Goal: Ask a question

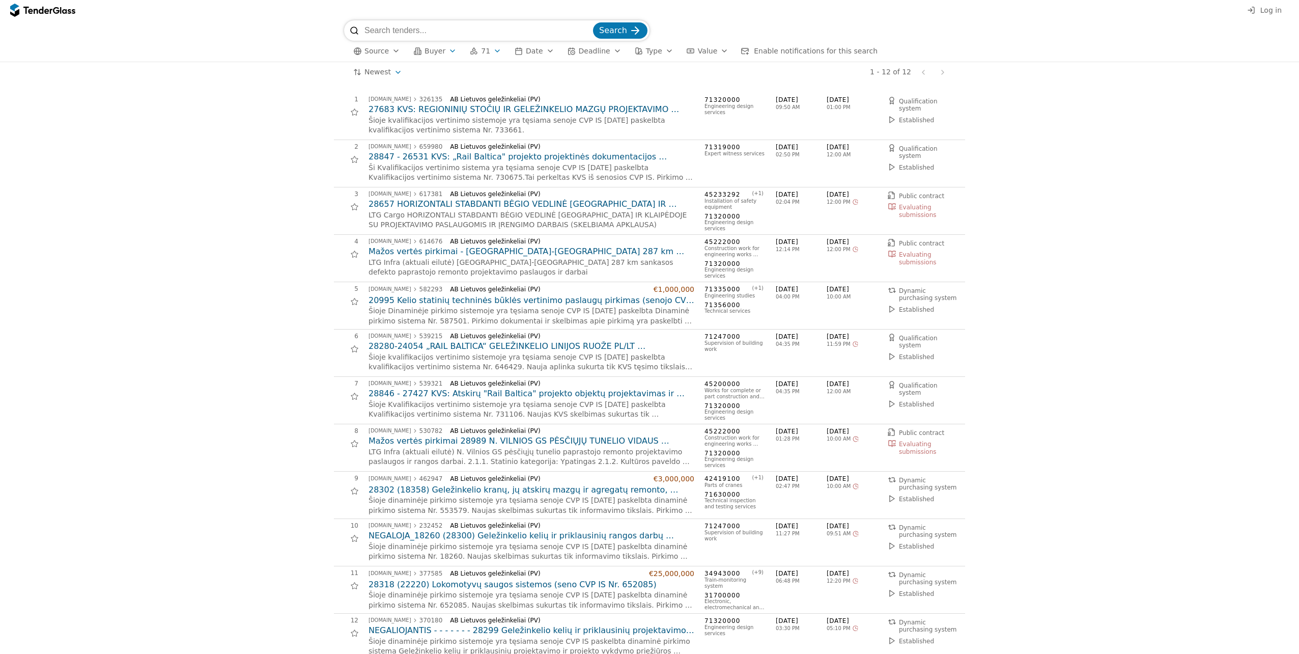
click at [531, 31] on input "search" at bounding box center [477, 30] width 226 height 20
type input "4627057"
click at [609, 32] on span "Search" at bounding box center [613, 30] width 28 height 10
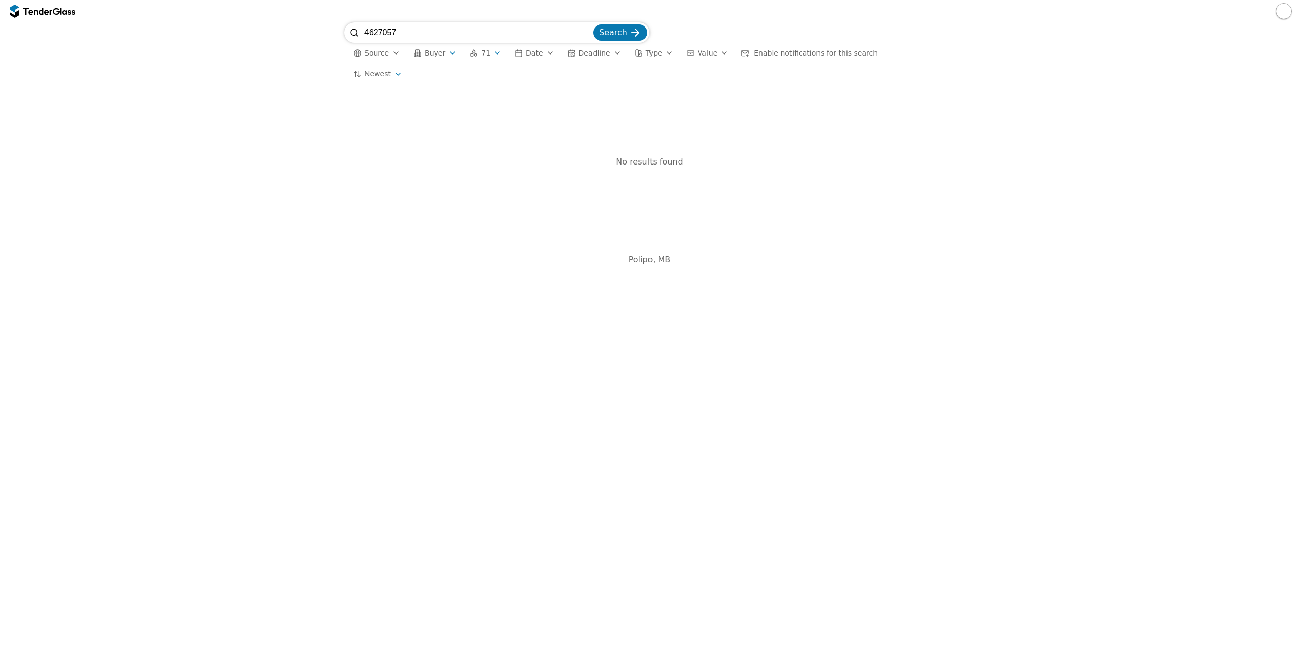
click at [621, 31] on span "Search" at bounding box center [613, 32] width 28 height 10
drag, startPoint x: 433, startPoint y: 32, endPoint x: 338, endPoint y: 31, distance: 94.7
click at [338, 31] on div "4627057 Search Source Buyer 71 Date Deadline Type Value Enable notifications fo…" at bounding box center [649, 42] width 1289 height 41
click at [607, 30] on span "Search" at bounding box center [613, 32] width 28 height 10
click at [449, 51] on div "button" at bounding box center [452, 53] width 29 height 26
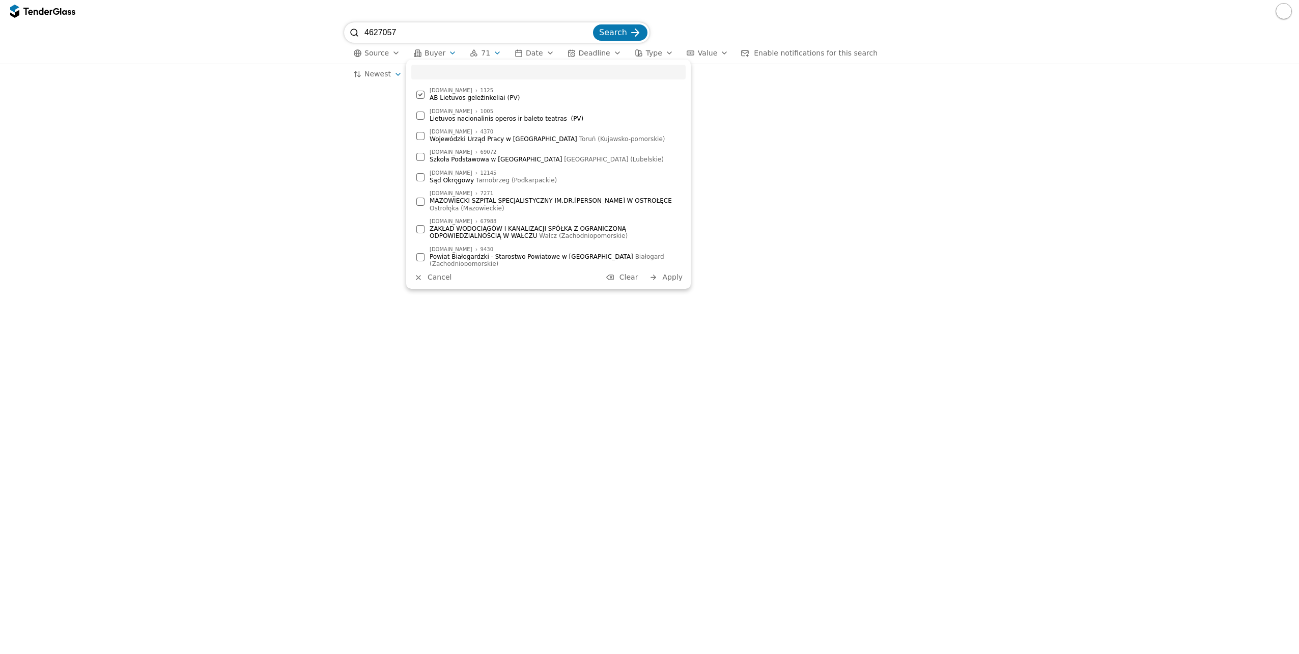
click at [424, 94] on div at bounding box center [420, 95] width 8 height 8
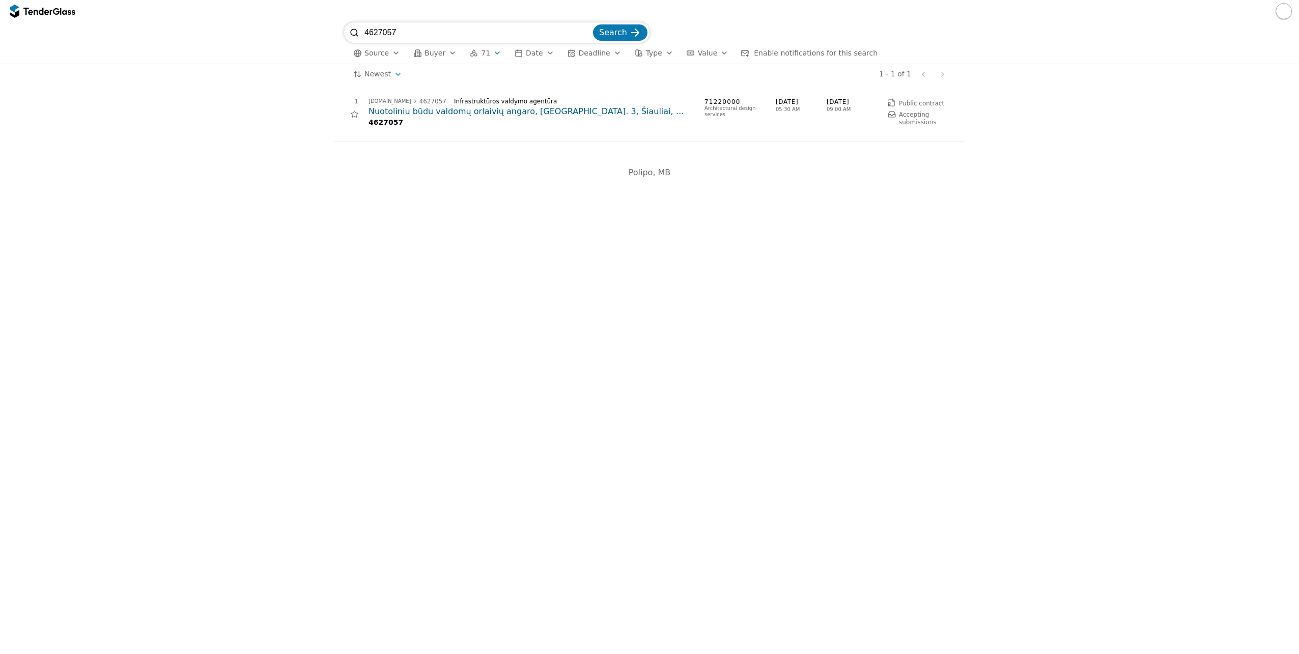
click at [498, 112] on h2 "Nuotoliniu būdu valdomų orlaivių angaro, [GEOGRAPHIC_DATA]. 3, Šiauliai, projek…" at bounding box center [532, 111] width 326 height 11
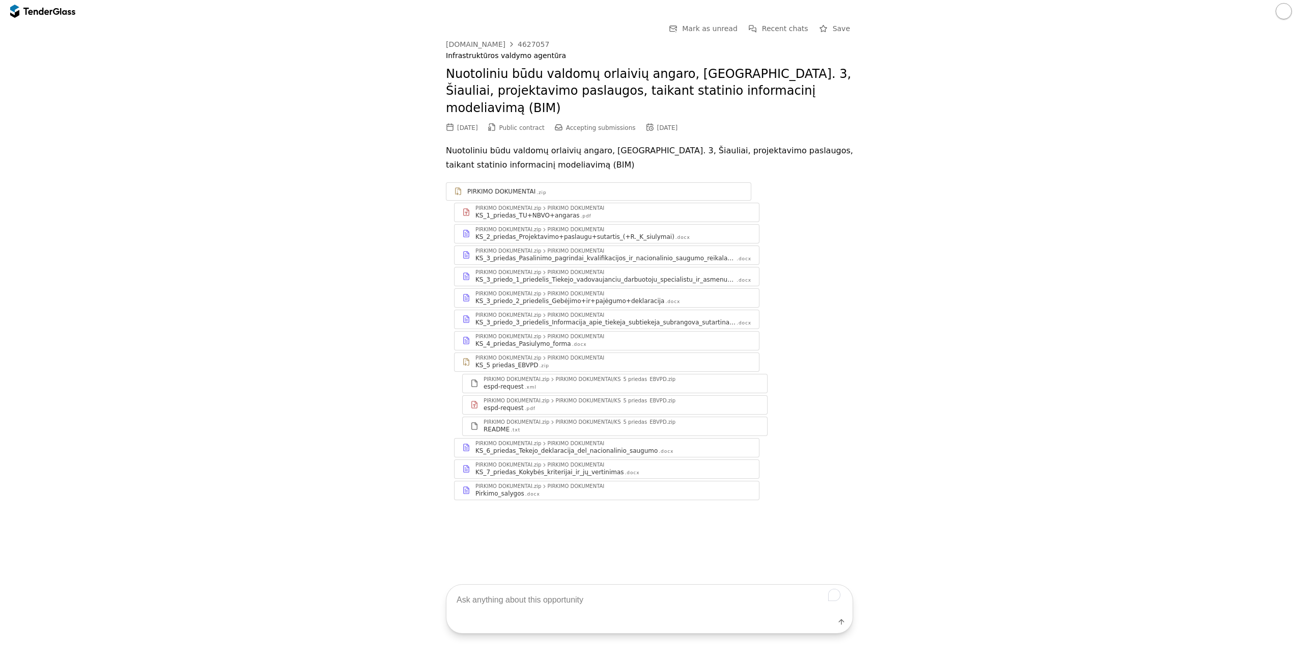
click at [515, 607] on textarea "To enrich screen reader interactions, please activate Accessibility in Grammarl…" at bounding box center [649, 599] width 406 height 30
type textarea "Koks vertinimas?"
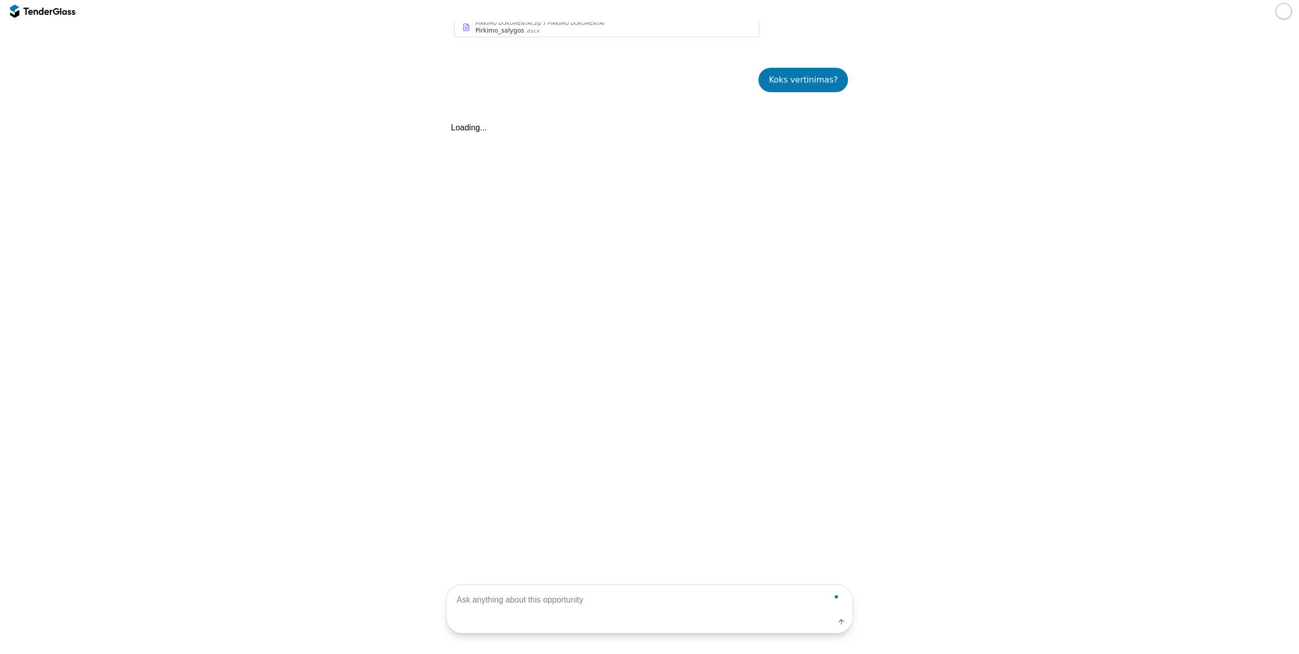
scroll to position [474, 0]
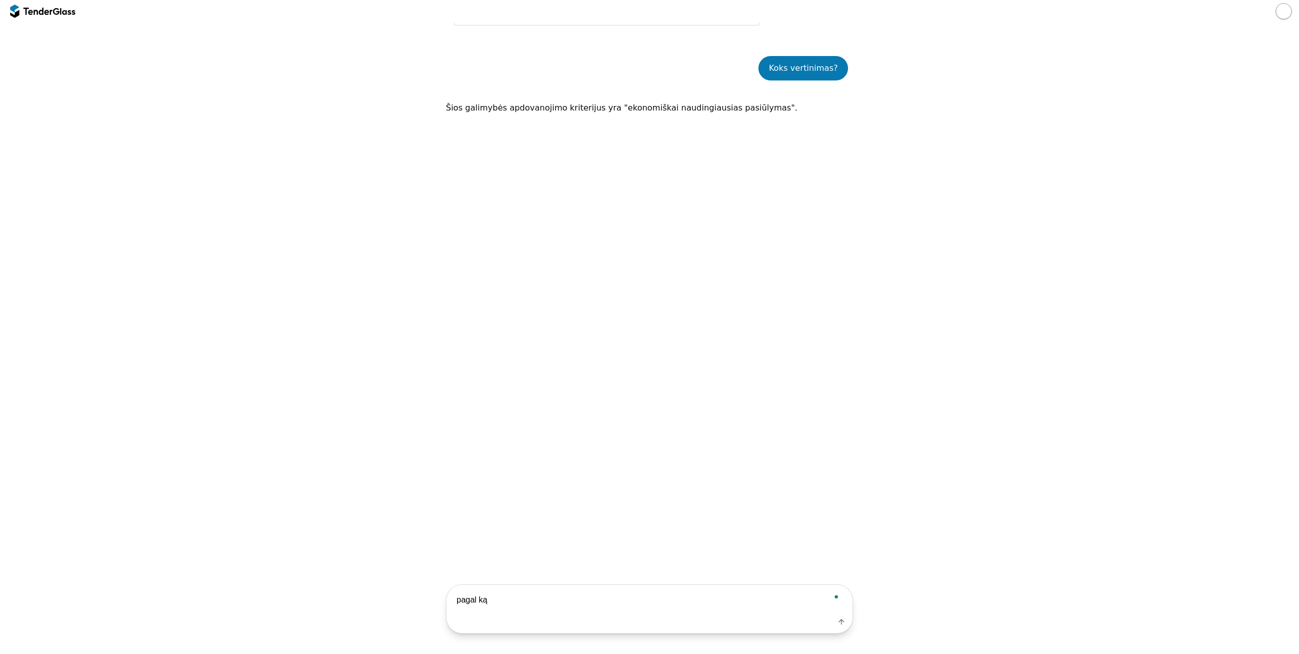
type textarea "pagal ką?"
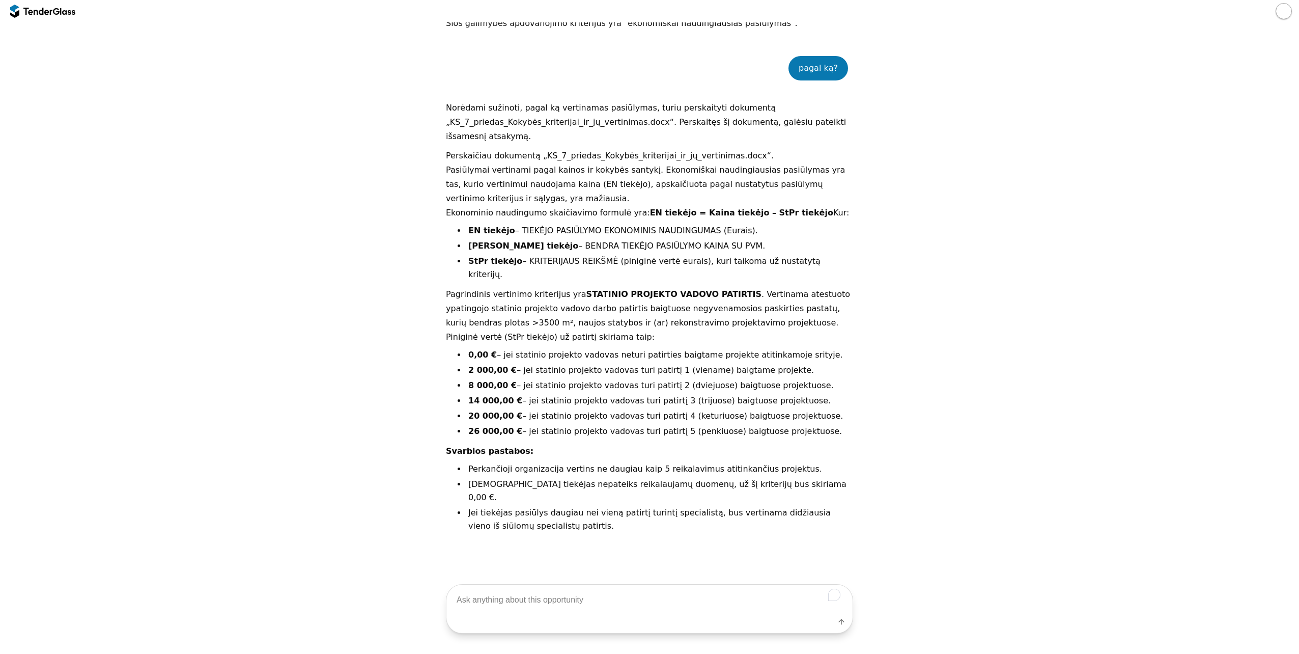
click at [560, 599] on textarea "To enrich screen reader interactions, please activate Accessibility in Grammarl…" at bounding box center [649, 599] width 406 height 30
type textarea "ar reikalingas pasiūlymo galiojimo užtikrinimas?"
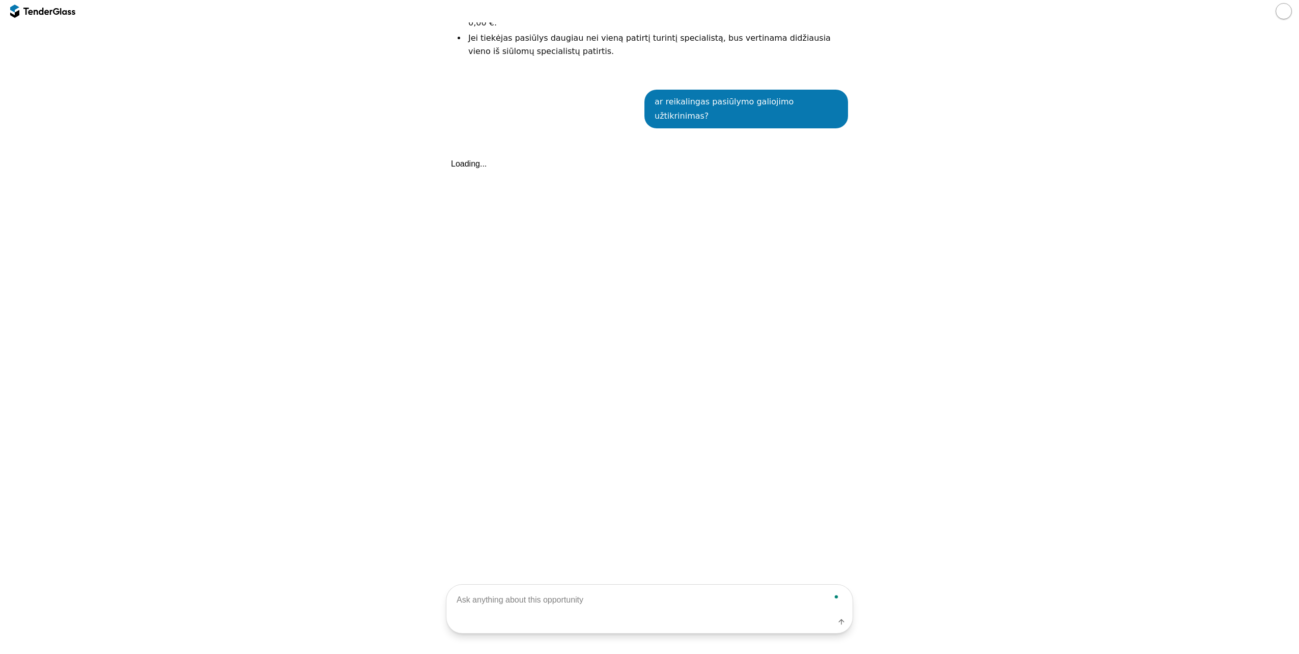
scroll to position [1040, 0]
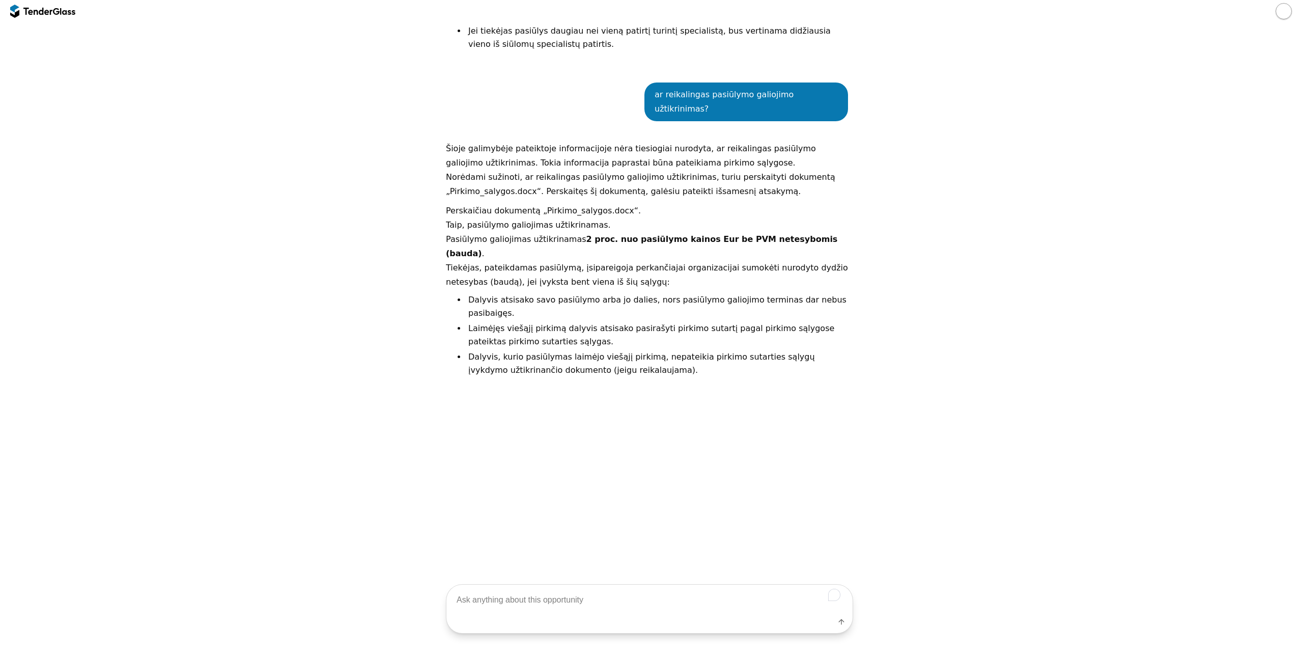
click at [516, 595] on textarea "To enrich screen reader interactions, please activate Accessibility in Grammarl…" at bounding box center [649, 599] width 406 height 30
paste textarea "Sutarties vykdymo užtikrinimas"
type textarea "Sutarties vykdymo užtikrinimas?\"
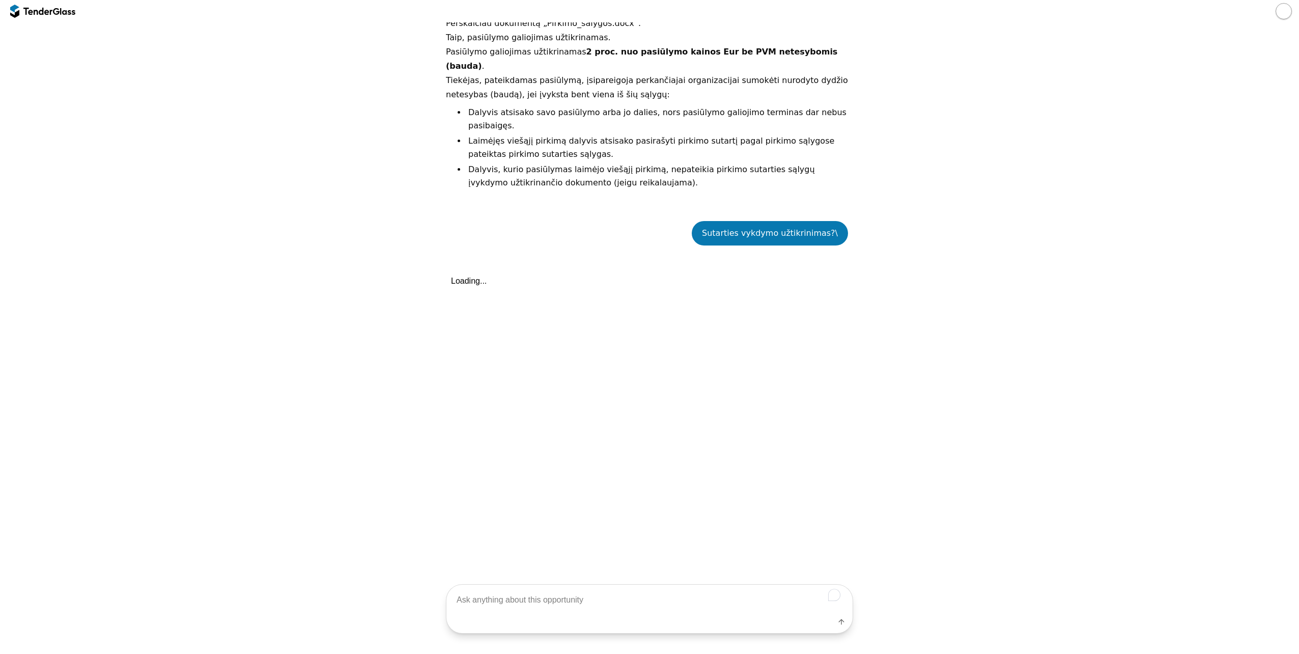
scroll to position [1324, 0]
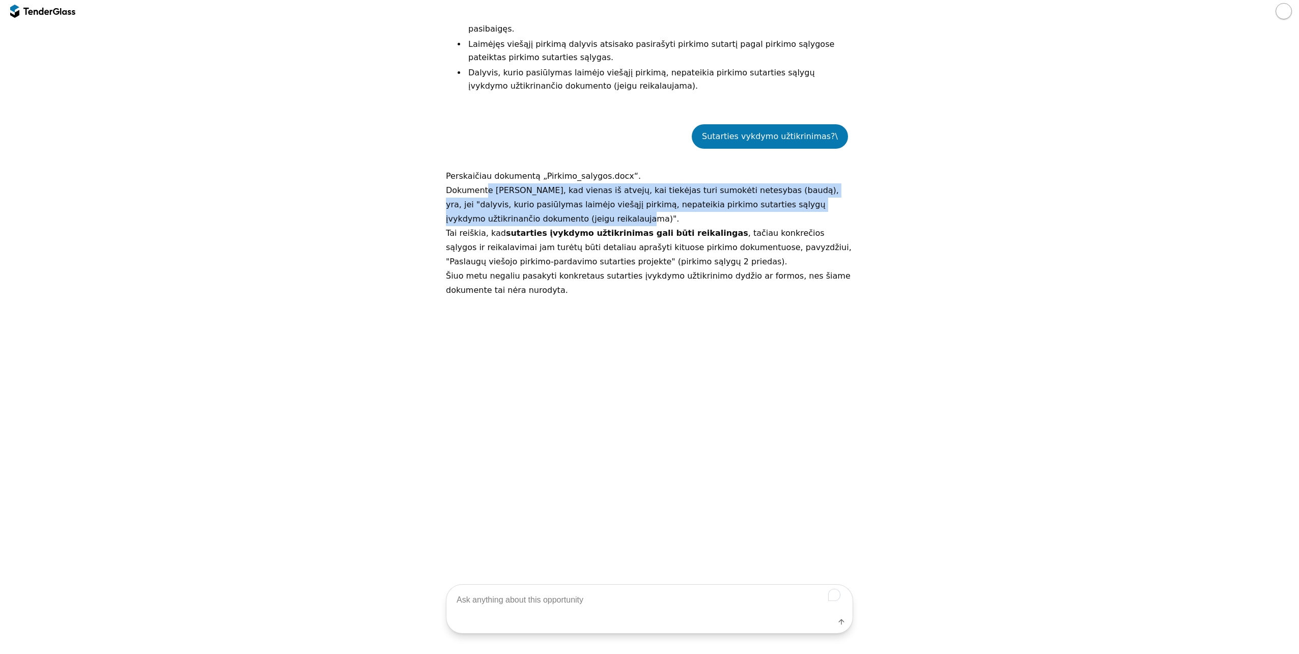
drag, startPoint x: 479, startPoint y: 101, endPoint x: 615, endPoint y: 133, distance: 139.1
click at [615, 183] on p "Dokumente [PERSON_NAME], kad vienas iš atvejų, kai tiekėjas turi sumokėti netes…" at bounding box center [649, 204] width 407 height 43
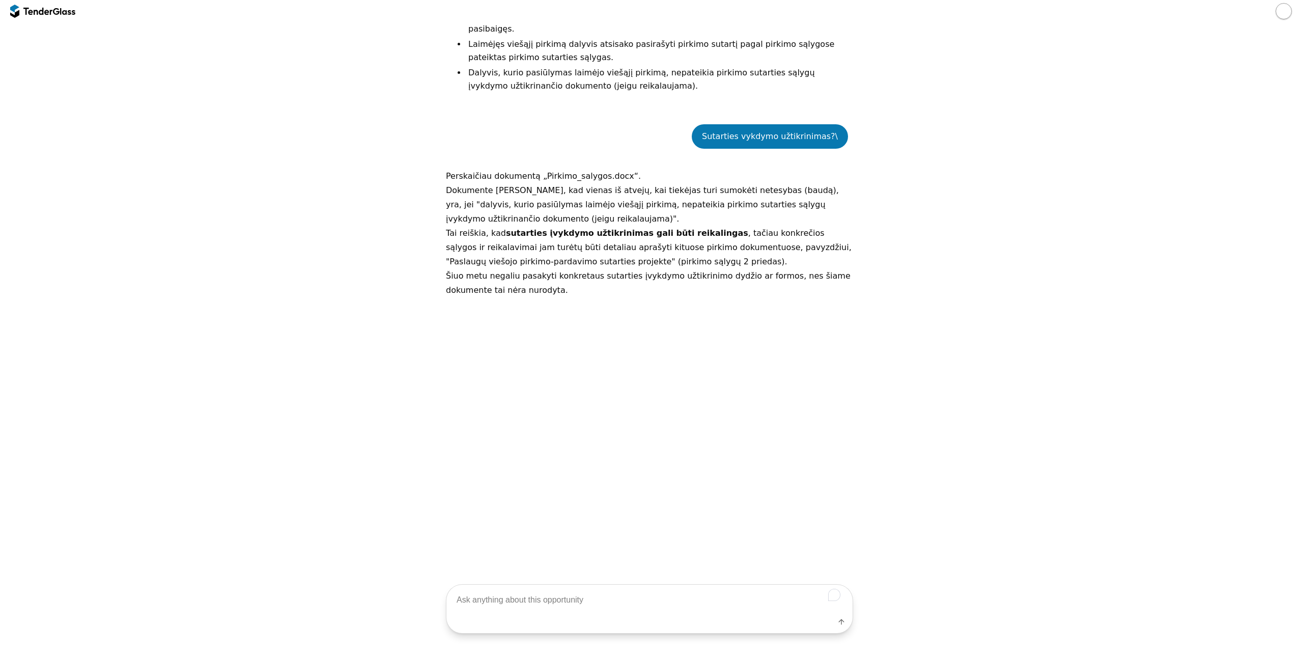
drag, startPoint x: 615, startPoint y: 133, endPoint x: 558, endPoint y: 163, distance: 64.0
click at [560, 226] on p "Tai reiškia, kad sutarties įvykdymo užtikrinimas gali būti reikalingas , tačiau…" at bounding box center [649, 247] width 407 height 43
drag, startPoint x: 465, startPoint y: 146, endPoint x: 615, endPoint y: 141, distance: 149.7
click at [615, 226] on p "Tai reiškia, kad sutarties įvykdymo užtikrinimas gali būti reikalingas , tačiau…" at bounding box center [649, 247] width 407 height 43
drag, startPoint x: 615, startPoint y: 141, endPoint x: 610, endPoint y: 149, distance: 9.2
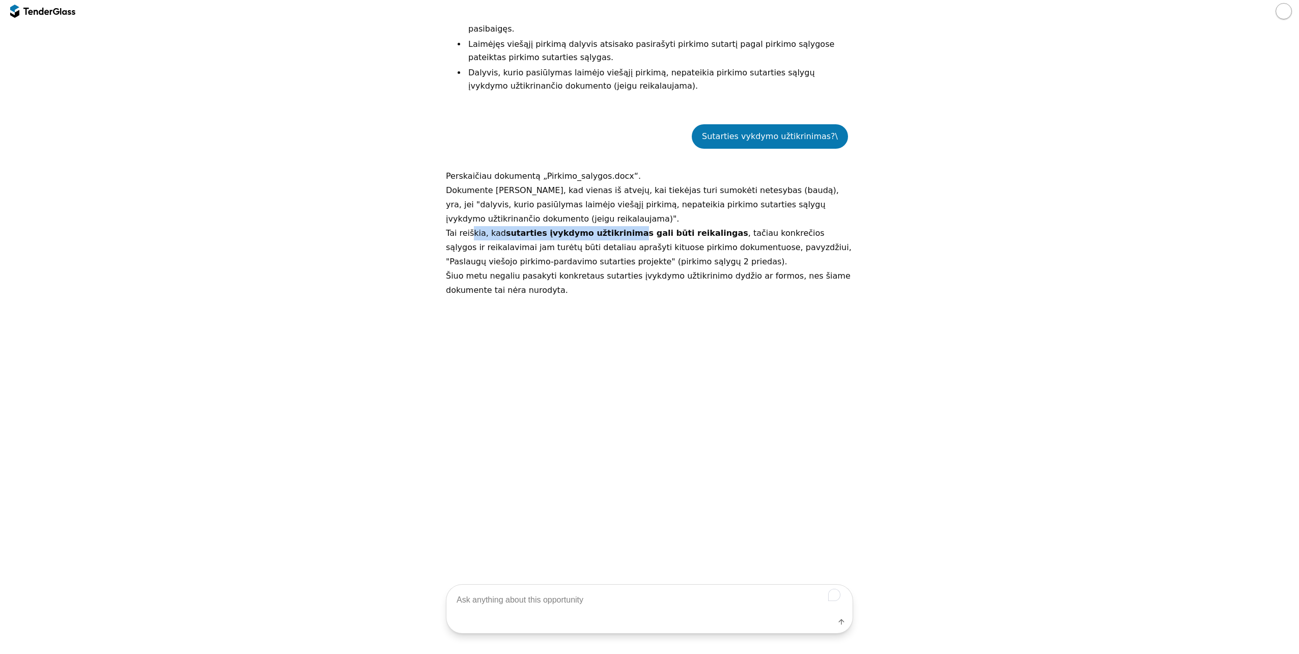
click at [610, 228] on strong "sutarties įvykdymo užtikrinimas gali būti reikalingas" at bounding box center [627, 233] width 242 height 10
drag, startPoint x: 491, startPoint y: 149, endPoint x: 648, endPoint y: 144, distance: 157.3
click at [648, 226] on p "Tai reiškia, kad sutarties įvykdymo užtikrinimas gali būti reikalingas , tačiau…" at bounding box center [649, 247] width 407 height 43
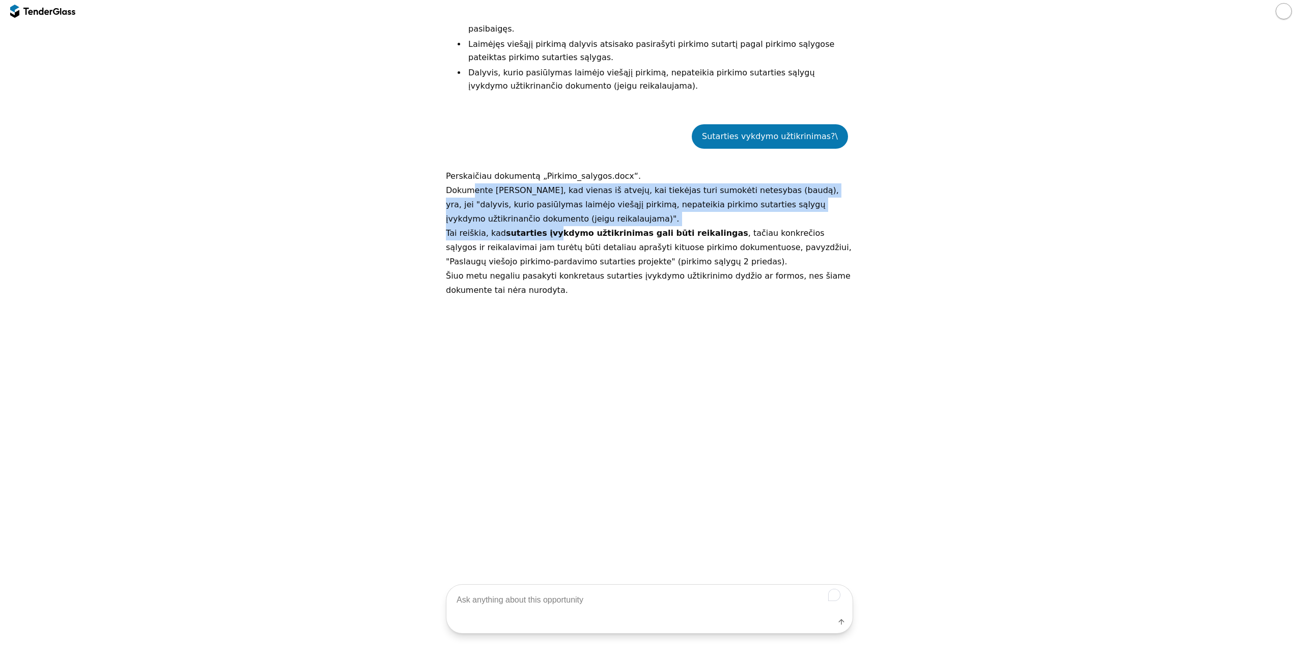
drag, startPoint x: 469, startPoint y: 105, endPoint x: 541, endPoint y: 150, distance: 84.6
click at [541, 169] on div "Perskaičiau dokumentą „Pirkimo_salygos.docx“. Dokumente nurodoma, kad vienas iš…" at bounding box center [649, 233] width 407 height 128
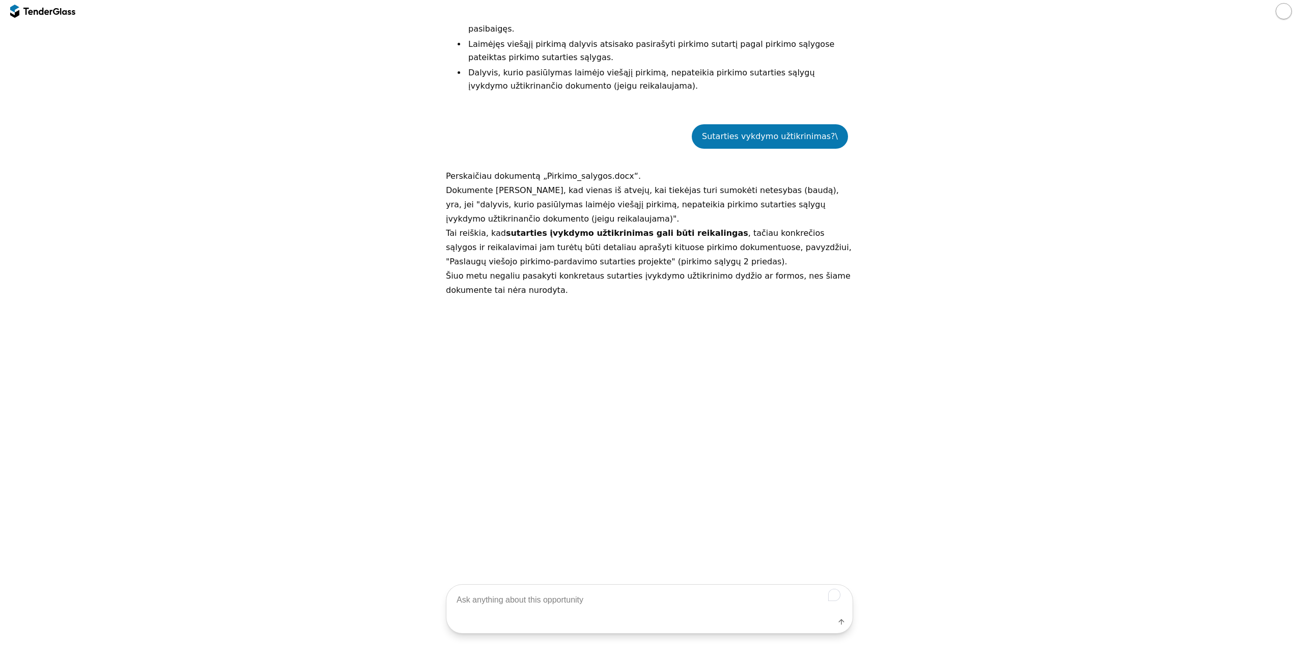
click at [509, 597] on textarea "To enrich screen reader interactions, please activate Accessibility in Grammarl…" at bounding box center [649, 599] width 406 height 30
type textarea "perskaityk sutartį ir atrašyk"
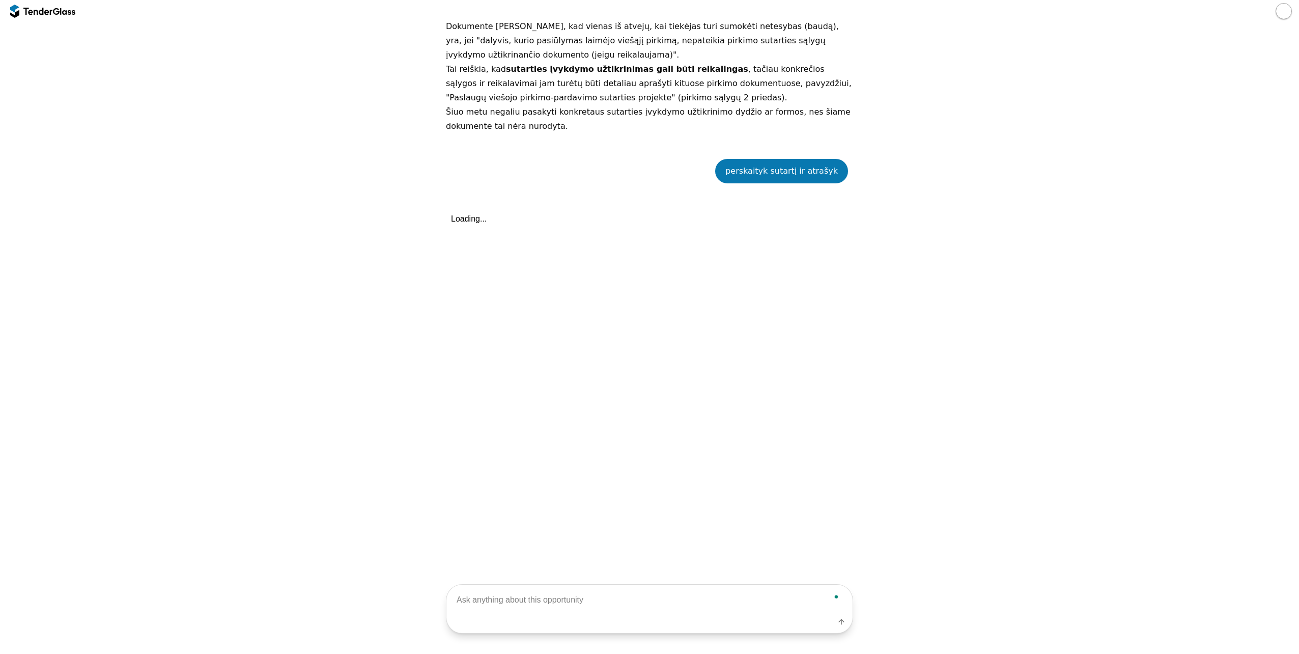
scroll to position [1523, 0]
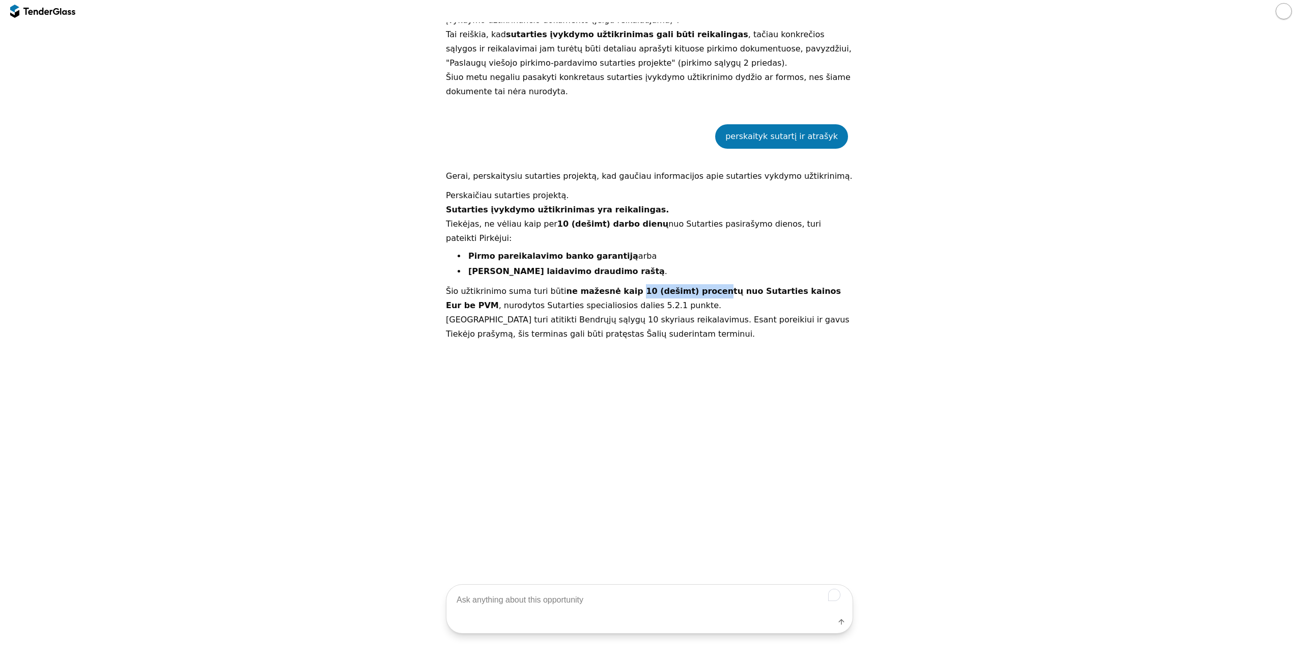
drag, startPoint x: 616, startPoint y: 188, endPoint x: 688, endPoint y: 193, distance: 71.4
click at [688, 286] on strong "ne mažesnė kaip 10 (dešimt) procentų nuo Sutarties kainos Eur be PVM" at bounding box center [643, 298] width 395 height 24
click at [633, 284] on p "Šio užtikrinimo suma turi būti ne mažesnė kaip 10 (dešimt) procentų nuo Sutarti…" at bounding box center [649, 298] width 407 height 29
drag, startPoint x: 621, startPoint y: 190, endPoint x: 824, endPoint y: 194, distance: 202.1
click at [824, 284] on p "Šio užtikrinimo suma turi būti ne mažesnė kaip 10 (dešimt) procentų nuo Sutarti…" at bounding box center [649, 298] width 407 height 29
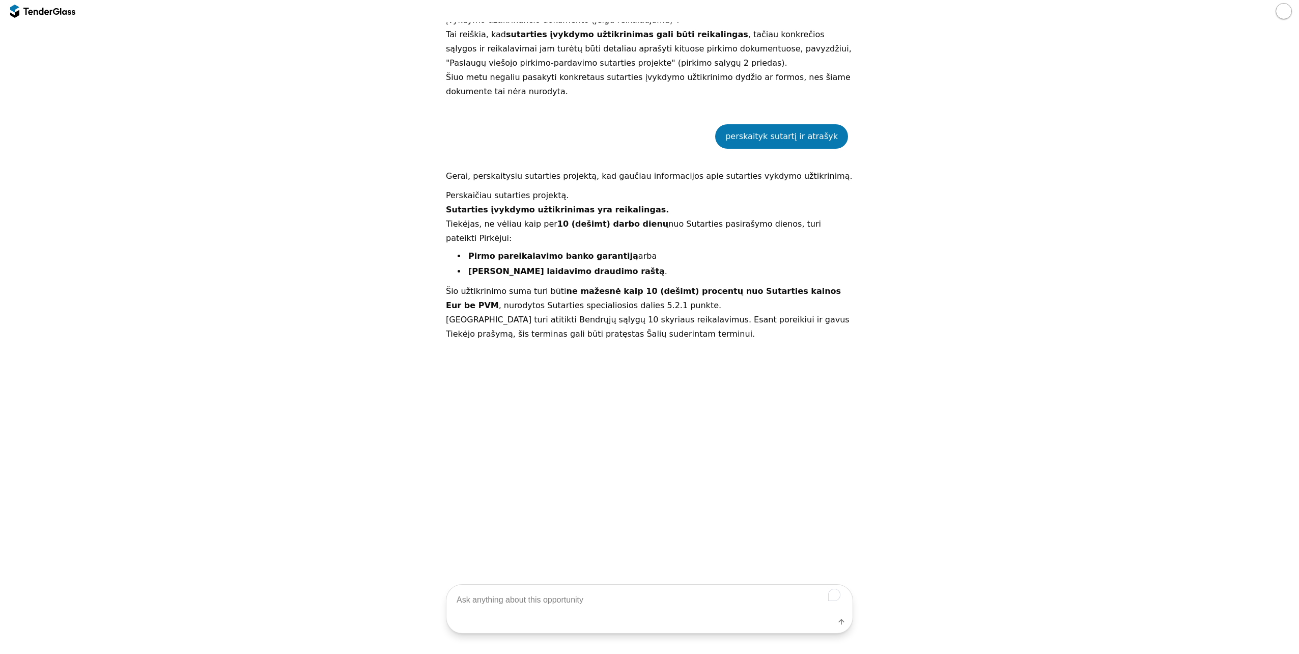
drag, startPoint x: 824, startPoint y: 194, endPoint x: 713, endPoint y: 202, distance: 110.7
click at [731, 284] on p "Šio užtikrinimo suma turi būti ne mažesnė kaip 10 (dešimt) procentų nuo Sutarti…" at bounding box center [649, 298] width 407 height 29
drag, startPoint x: 615, startPoint y: 189, endPoint x: 820, endPoint y: 196, distance: 204.8
click at [820, 286] on strong "ne mažesnė kaip 10 (dešimt) procentų nuo Sutarties kainos Eur be PVM" at bounding box center [643, 298] width 395 height 24
copy strong "10 (dešimt) procentų nuo Sutarties kainos Eur be PVM"
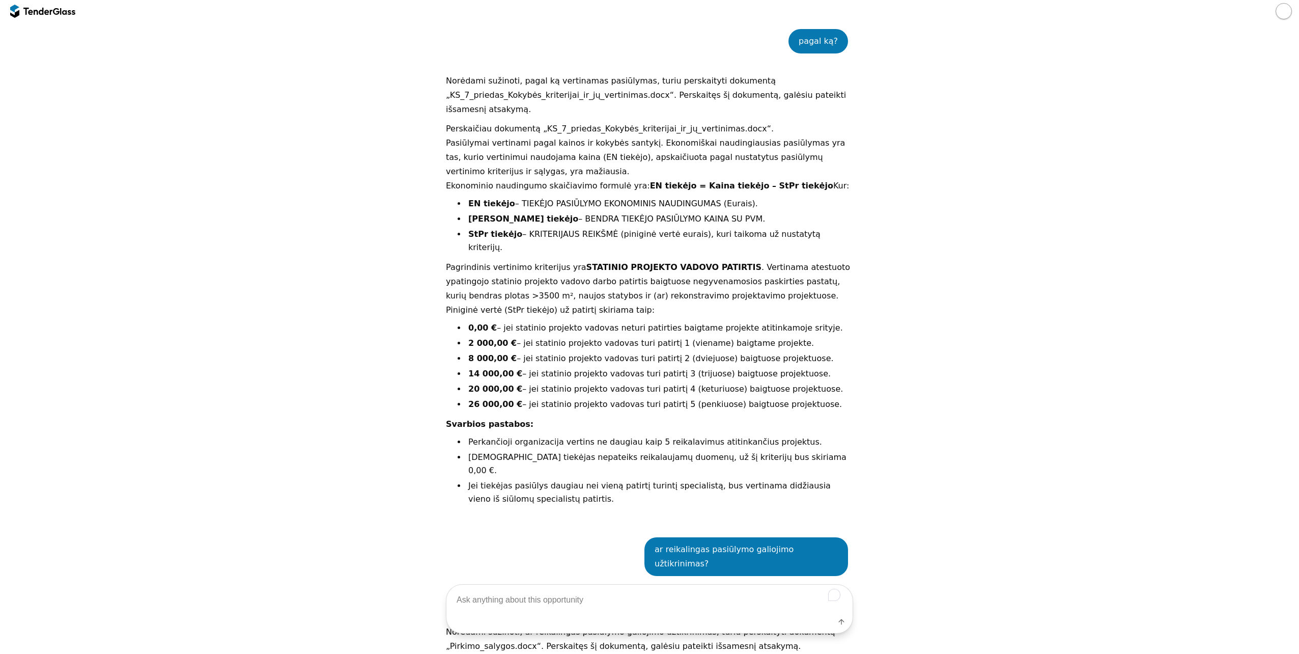
scroll to position [556, 0]
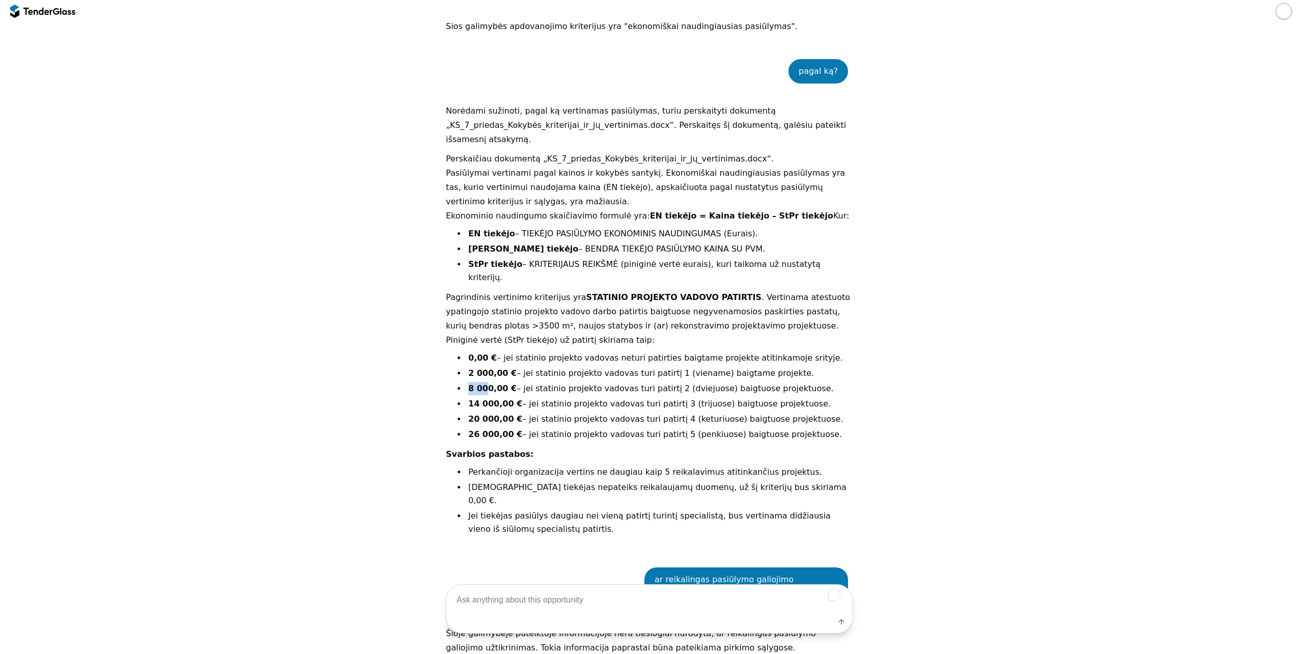
drag, startPoint x: 461, startPoint y: 357, endPoint x: 481, endPoint y: 357, distance: 20.4
click at [481, 357] on div "Perskaičiau dokumentą „KS_7_priedas_Kokybės_kriterijai_ir_jų_vertinimas.docx“. …" at bounding box center [649, 347] width 407 height 390
drag, startPoint x: 481, startPoint y: 357, endPoint x: 733, endPoint y: 355, distance: 251.9
click at [733, 382] on li "8 000,00 € – jei statinio projekto vadovas turi patirtį 2 (dviejuose) baigtuose…" at bounding box center [659, 388] width 387 height 13
drag, startPoint x: 624, startPoint y: 405, endPoint x: 709, endPoint y: 403, distance: 85.0
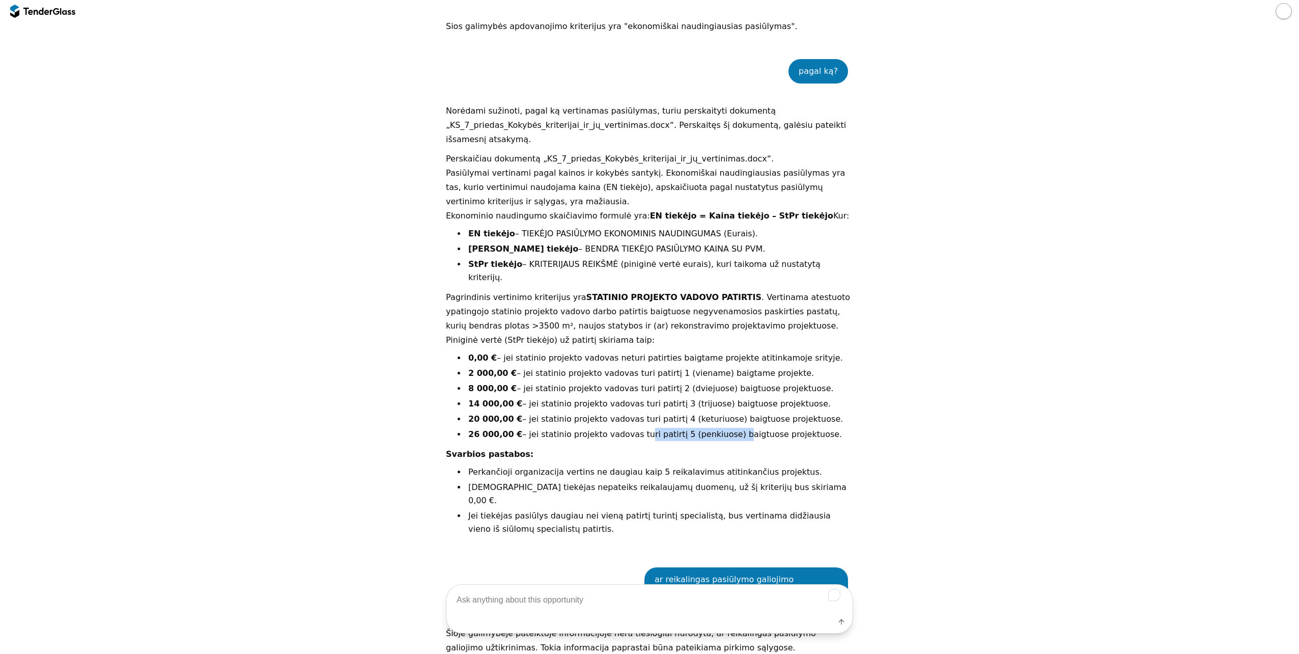
click at [709, 428] on li "26 000,00 € – jei statinio projekto vadovas turi patirtį 5 (penkiuose) baigtuos…" at bounding box center [659, 434] width 387 height 13
drag, startPoint x: 709, startPoint y: 403, endPoint x: 655, endPoint y: 424, distance: 58.5
click at [705, 447] on p "Svarbios pastabos:" at bounding box center [649, 454] width 407 height 14
drag, startPoint x: 472, startPoint y: 400, endPoint x: 497, endPoint y: 399, distance: 24.9
click at [497, 429] on strong "26 000,00 €" at bounding box center [495, 434] width 54 height 10
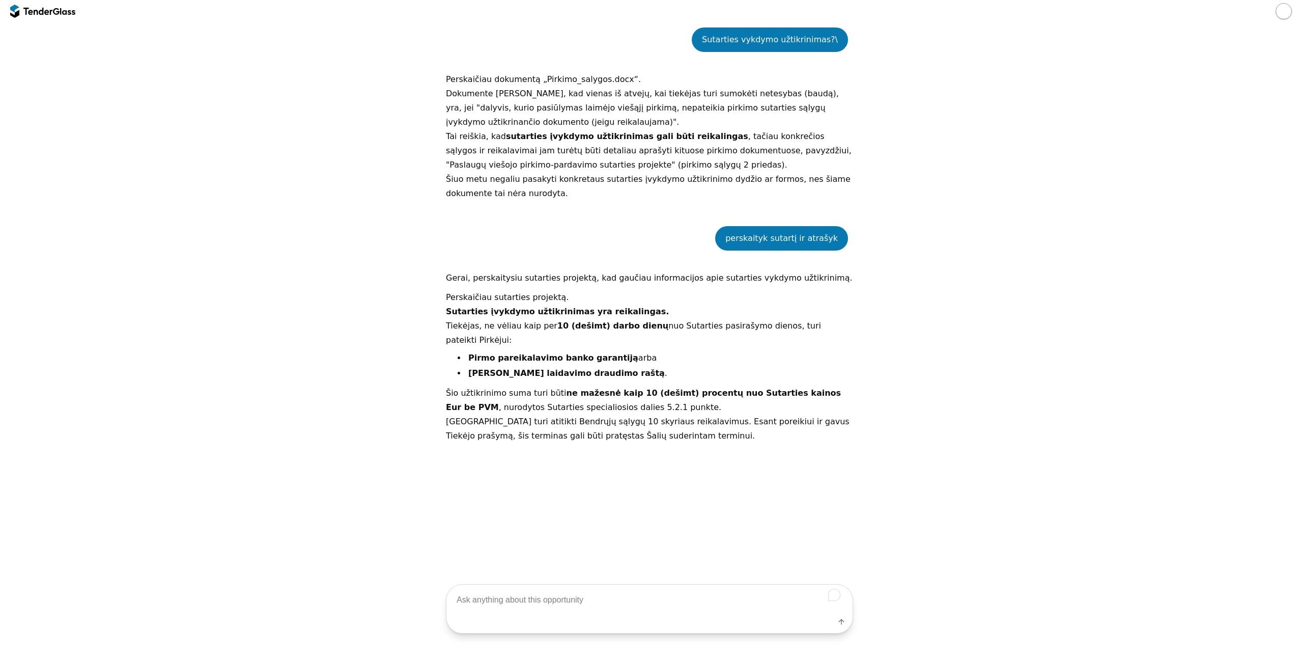
scroll to position [1523, 0]
